Goal: Task Accomplishment & Management: Manage account settings

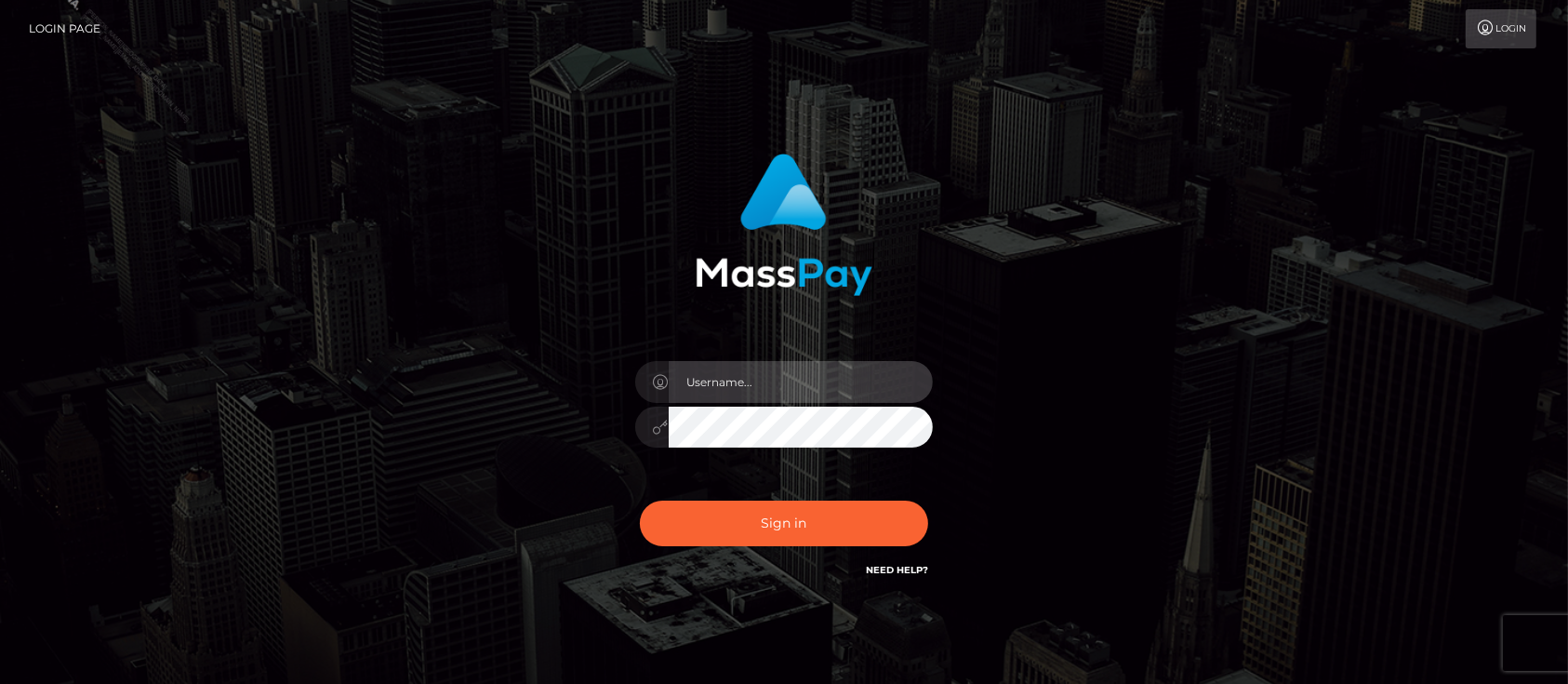
click at [762, 384] on input "text" at bounding box center [801, 382] width 264 height 42
click at [768, 390] on input "text" at bounding box center [801, 382] width 264 height 42
type input "yanda2.silversocial"
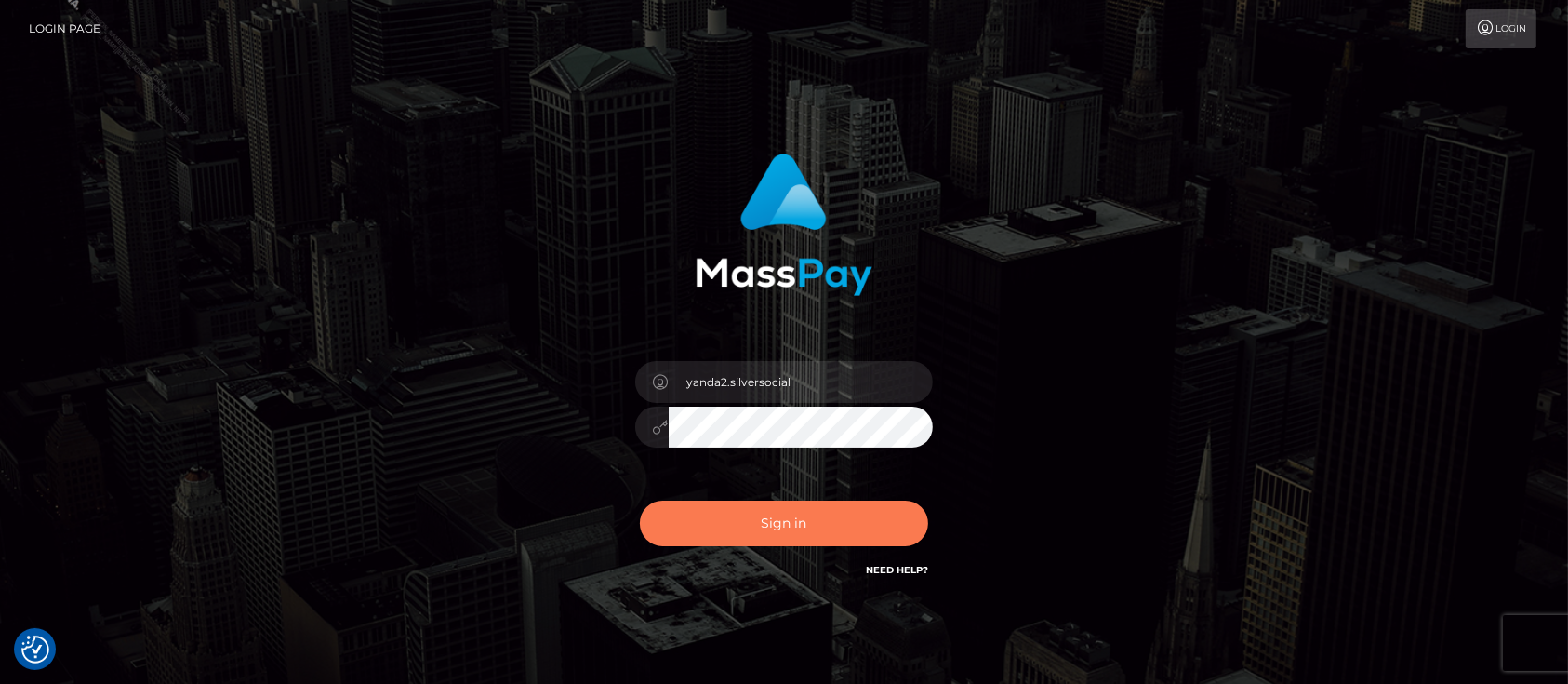
click at [741, 511] on button "Sign in" at bounding box center [783, 523] width 288 height 45
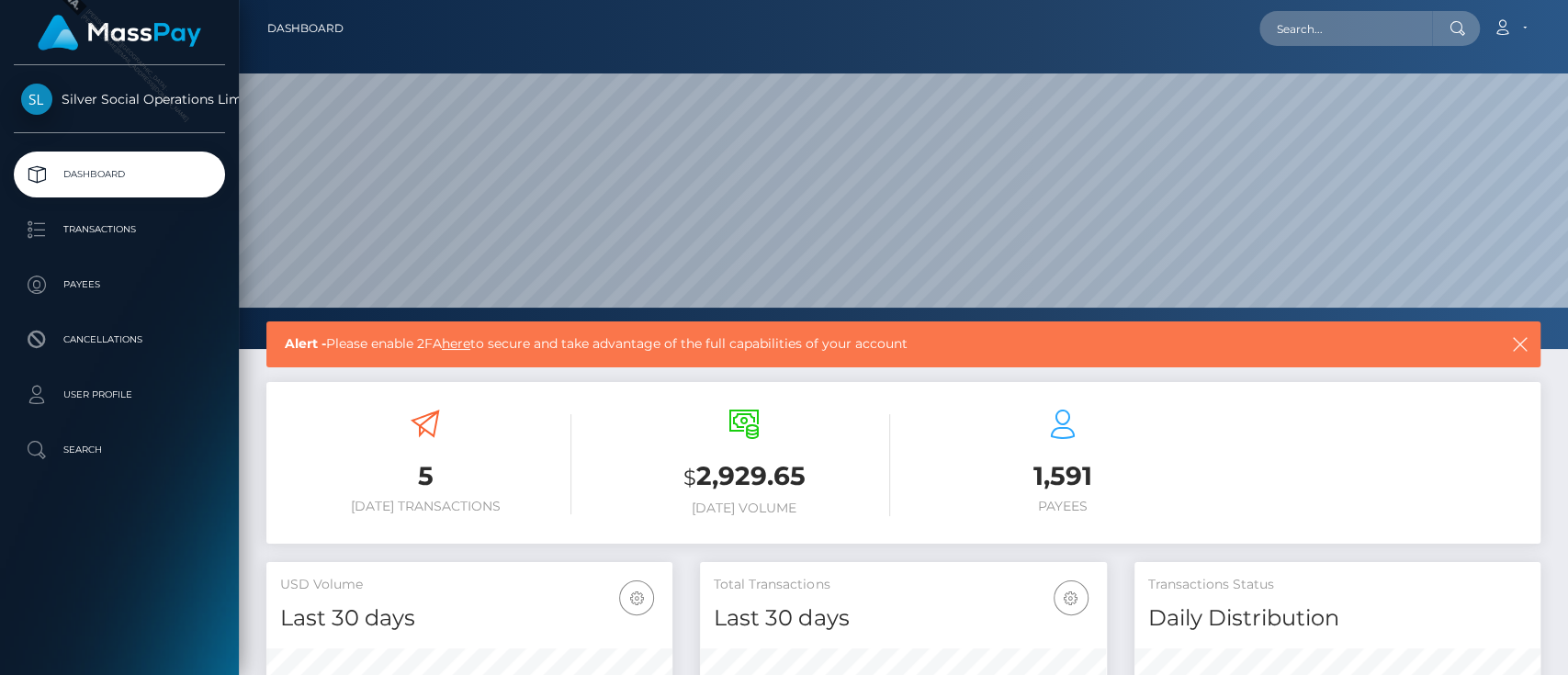
scroll to position [324, 406]
